Goal: Navigation & Orientation: Find specific page/section

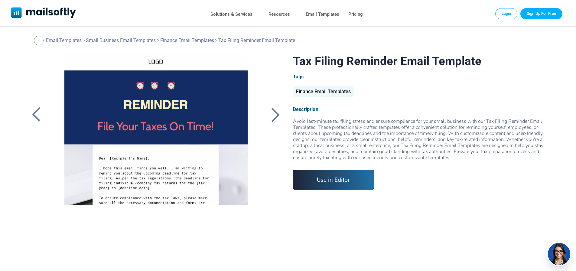
click at [30, 78] on div at bounding box center [41, 114] width 25 height 121
click at [37, 112] on div at bounding box center [36, 115] width 15 height 16
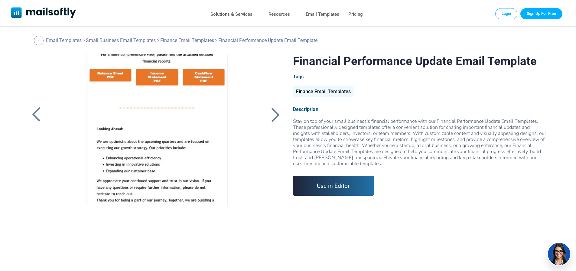
scroll to position [431, 0]
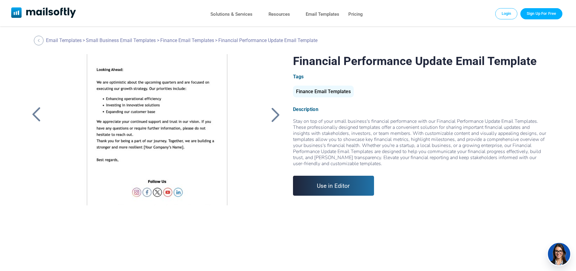
click at [276, 113] on div at bounding box center [275, 115] width 15 height 16
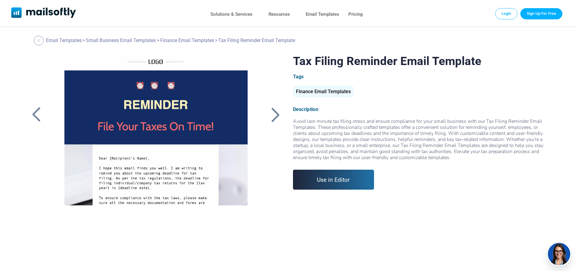
click at [276, 113] on div at bounding box center [275, 115] width 15 height 16
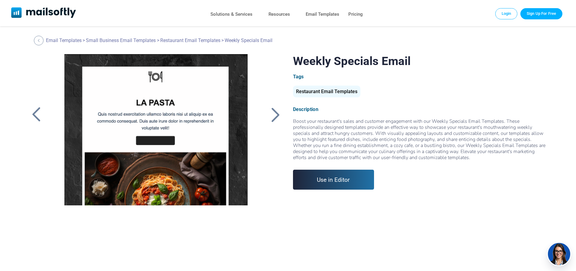
click at [276, 113] on div at bounding box center [275, 115] width 15 height 16
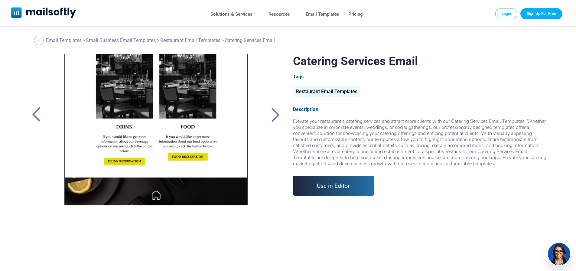
scroll to position [227, 0]
